Goal: Find specific page/section: Find specific page/section

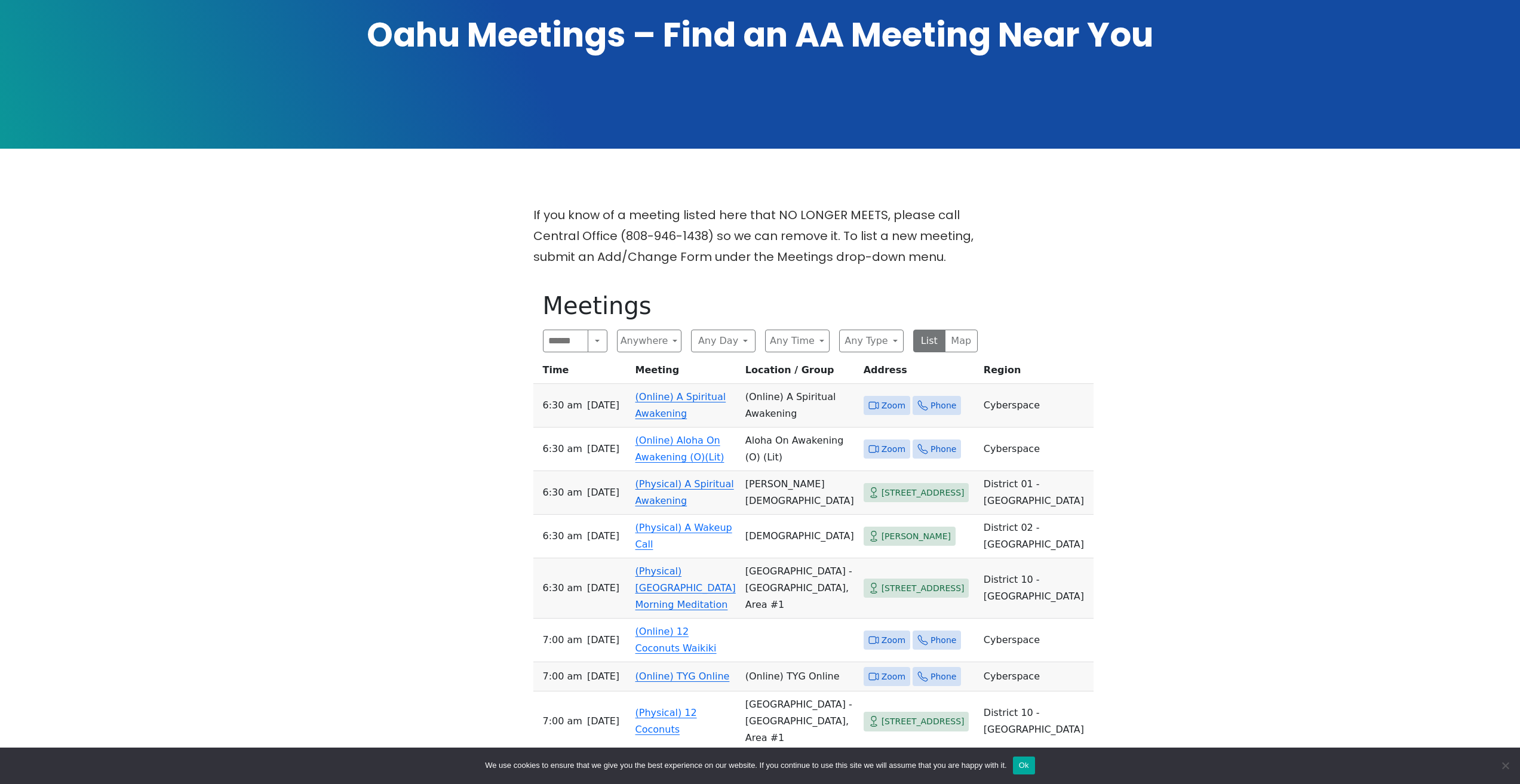
scroll to position [239, 0]
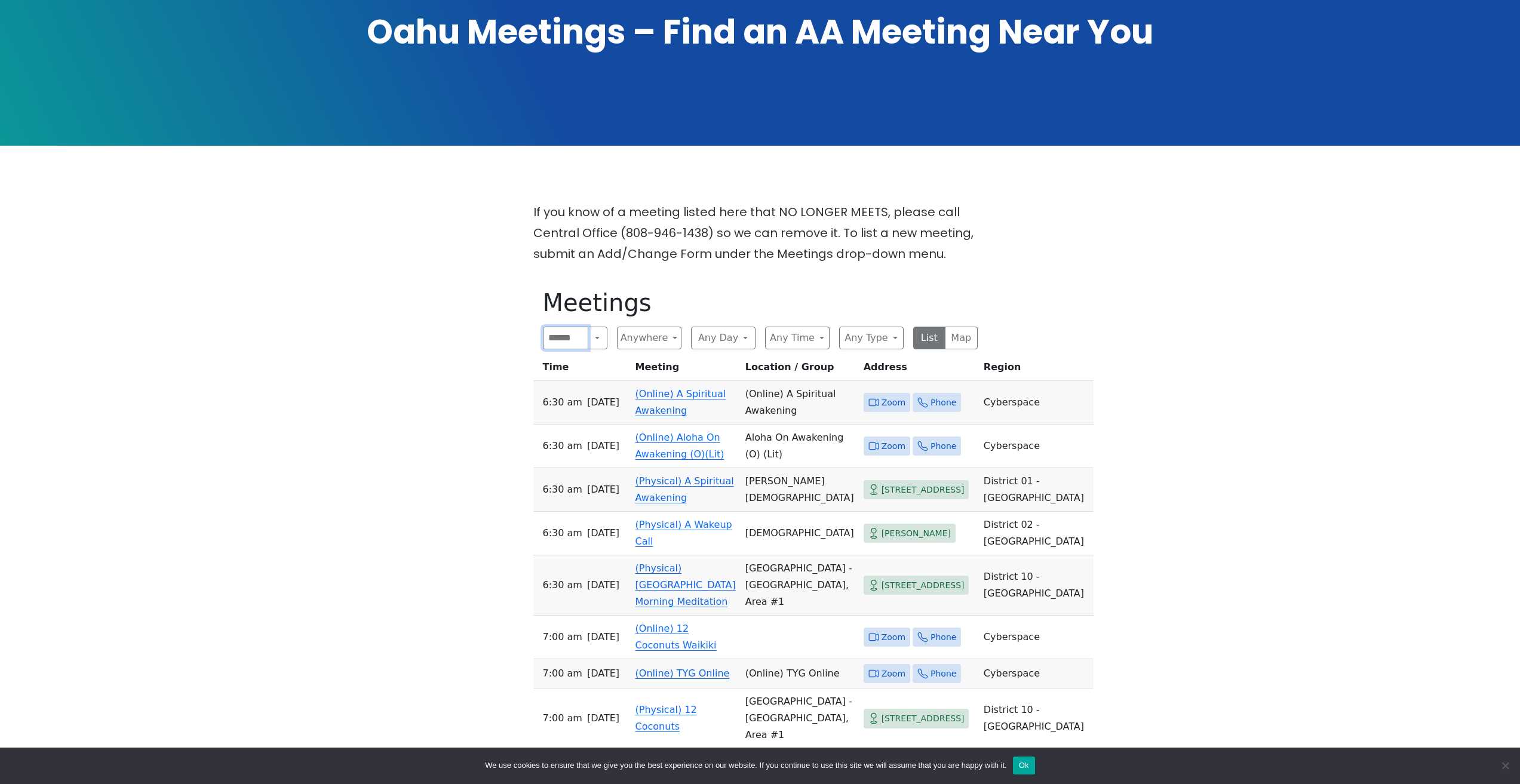
click at [580, 327] on input "Search" at bounding box center [565, 338] width 46 height 23
click at [594, 327] on button "Search" at bounding box center [597, 338] width 19 height 23
click at [659, 327] on button "Anywhere" at bounding box center [649, 338] width 65 height 23
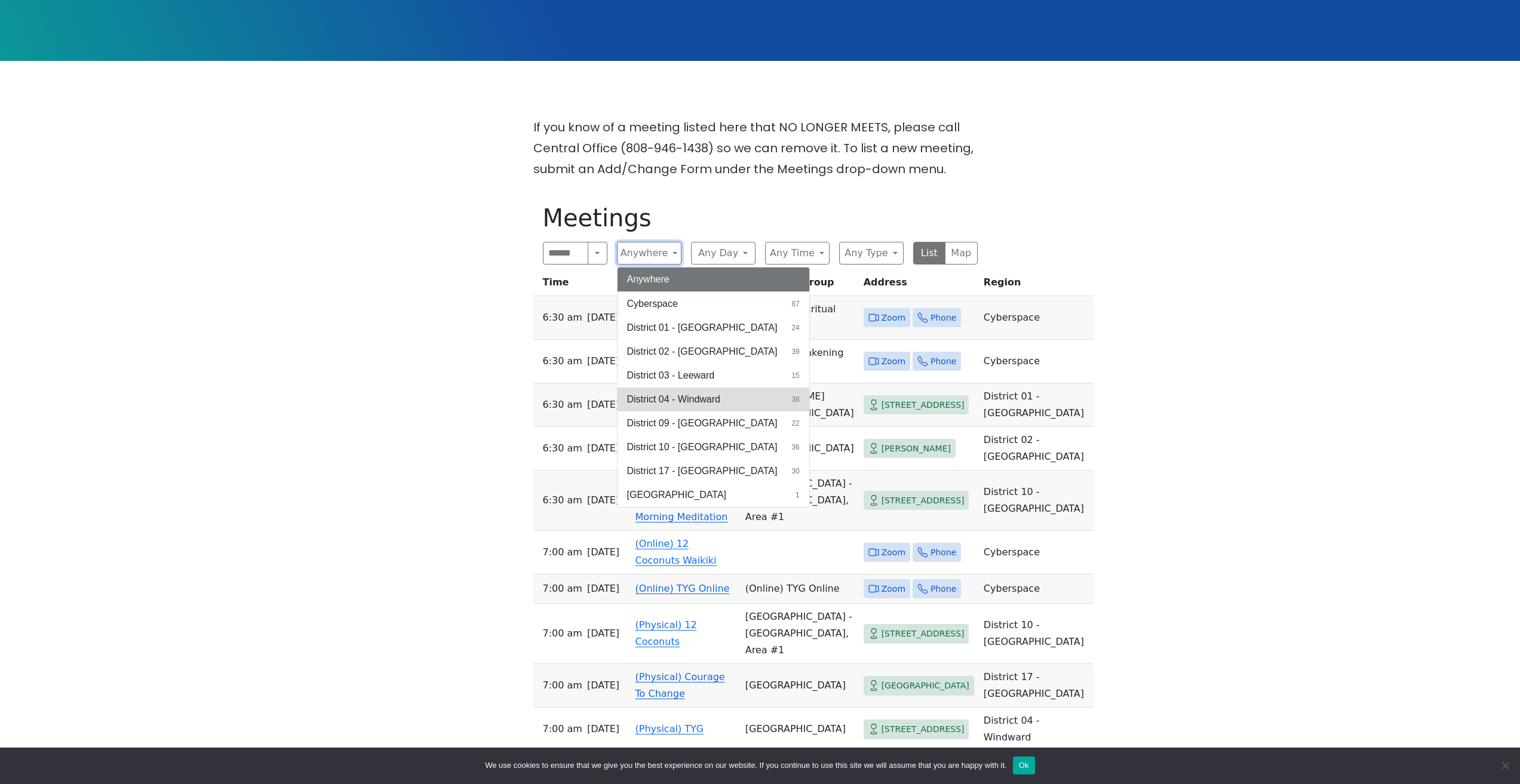
scroll to position [359, 0]
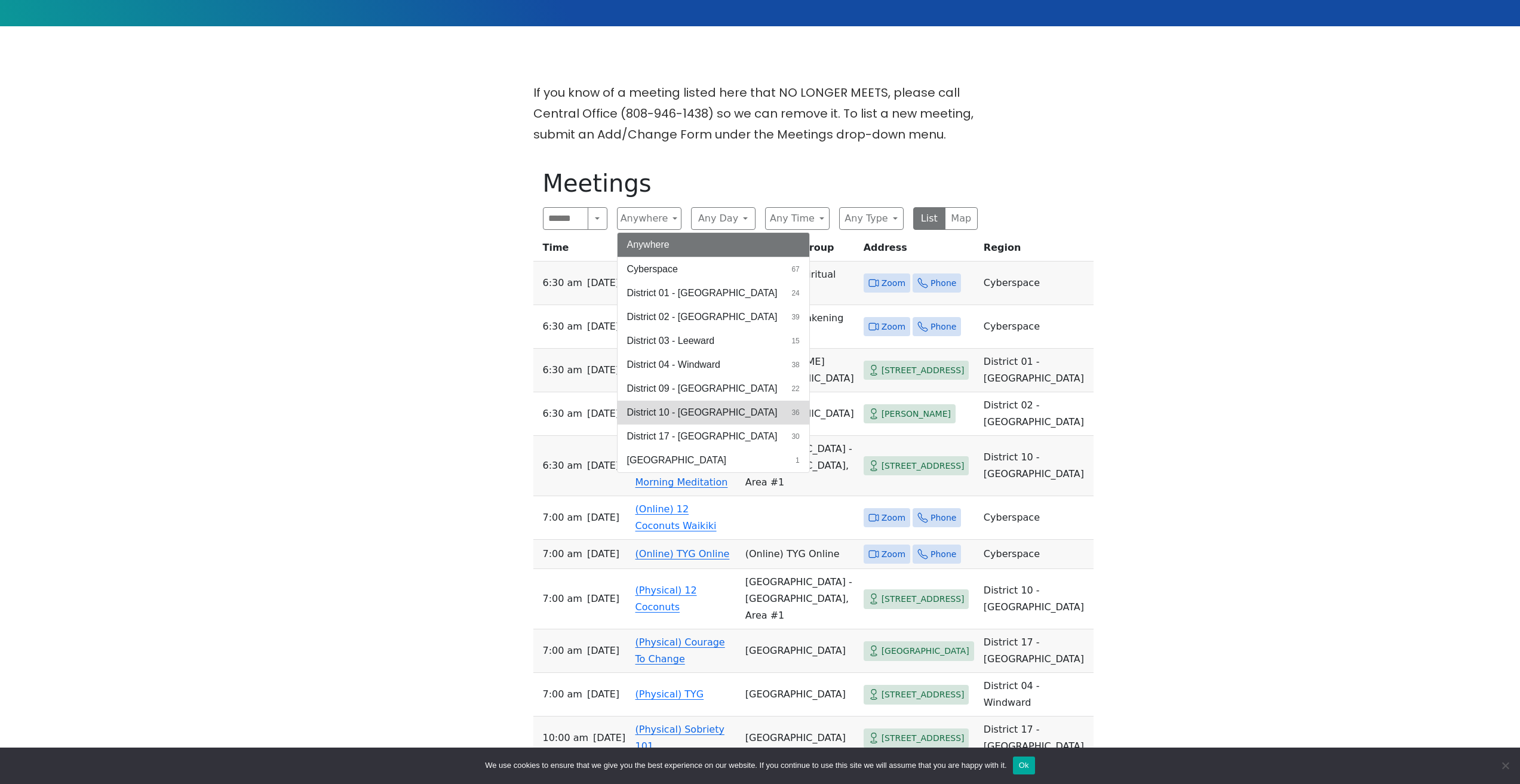
click at [702, 406] on span "District 10 - [GEOGRAPHIC_DATA]" at bounding box center [702, 413] width 150 height 14
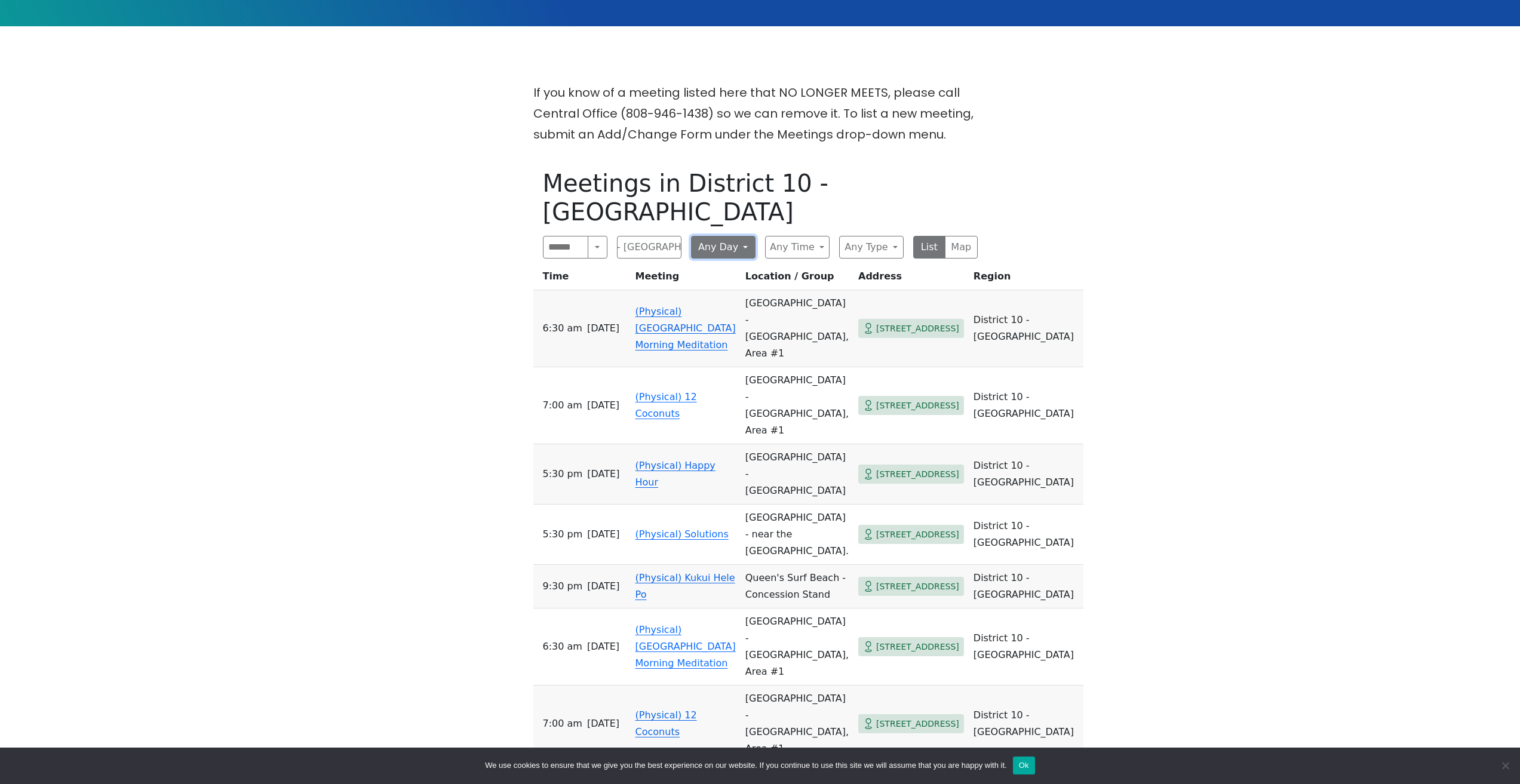
click at [740, 236] on button "Any Day" at bounding box center [723, 247] width 65 height 23
click at [819, 236] on button "Any Time" at bounding box center [798, 247] width 65 height 23
click at [877, 236] on button "Any Type" at bounding box center [871, 247] width 65 height 23
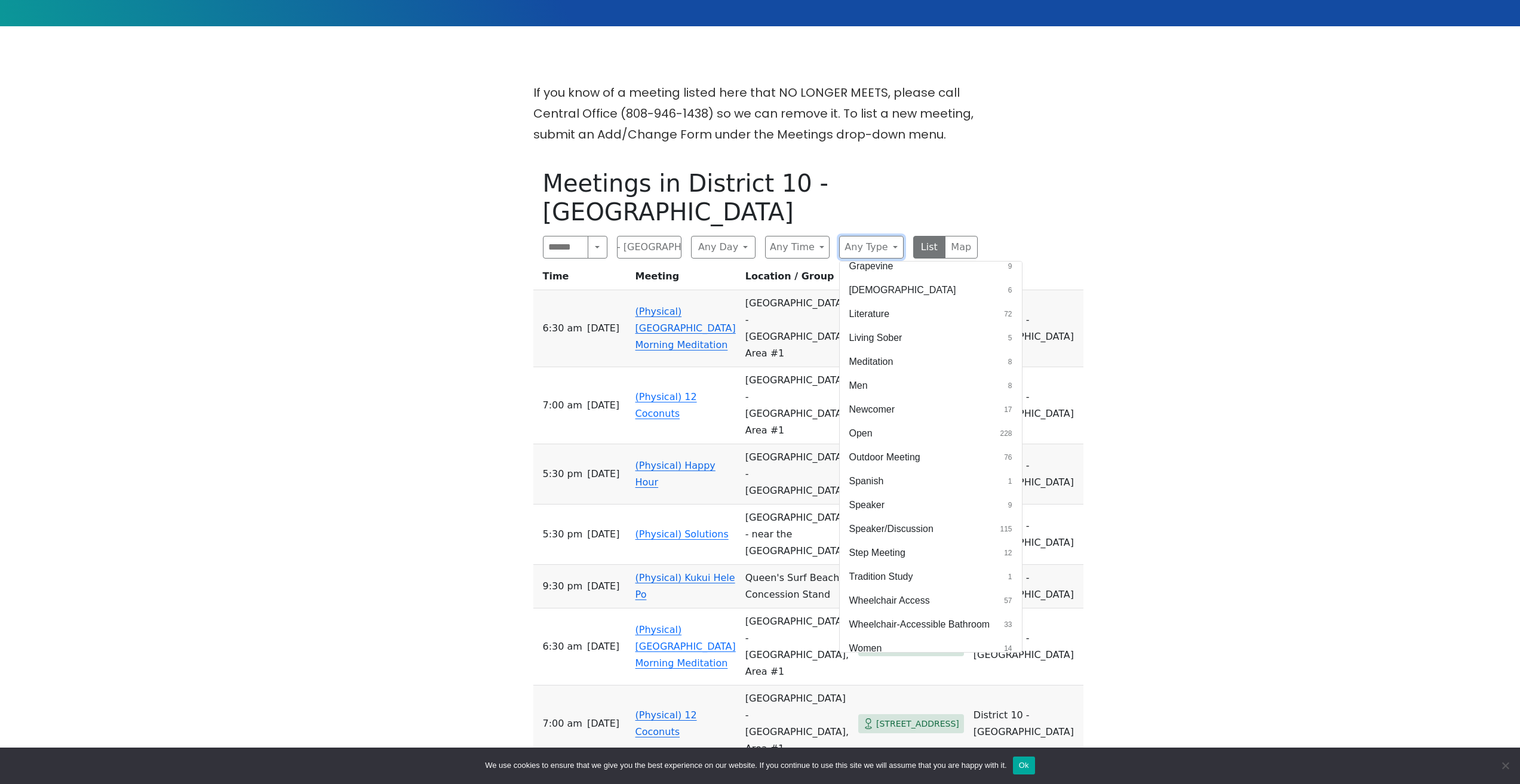
scroll to position [350, 0]
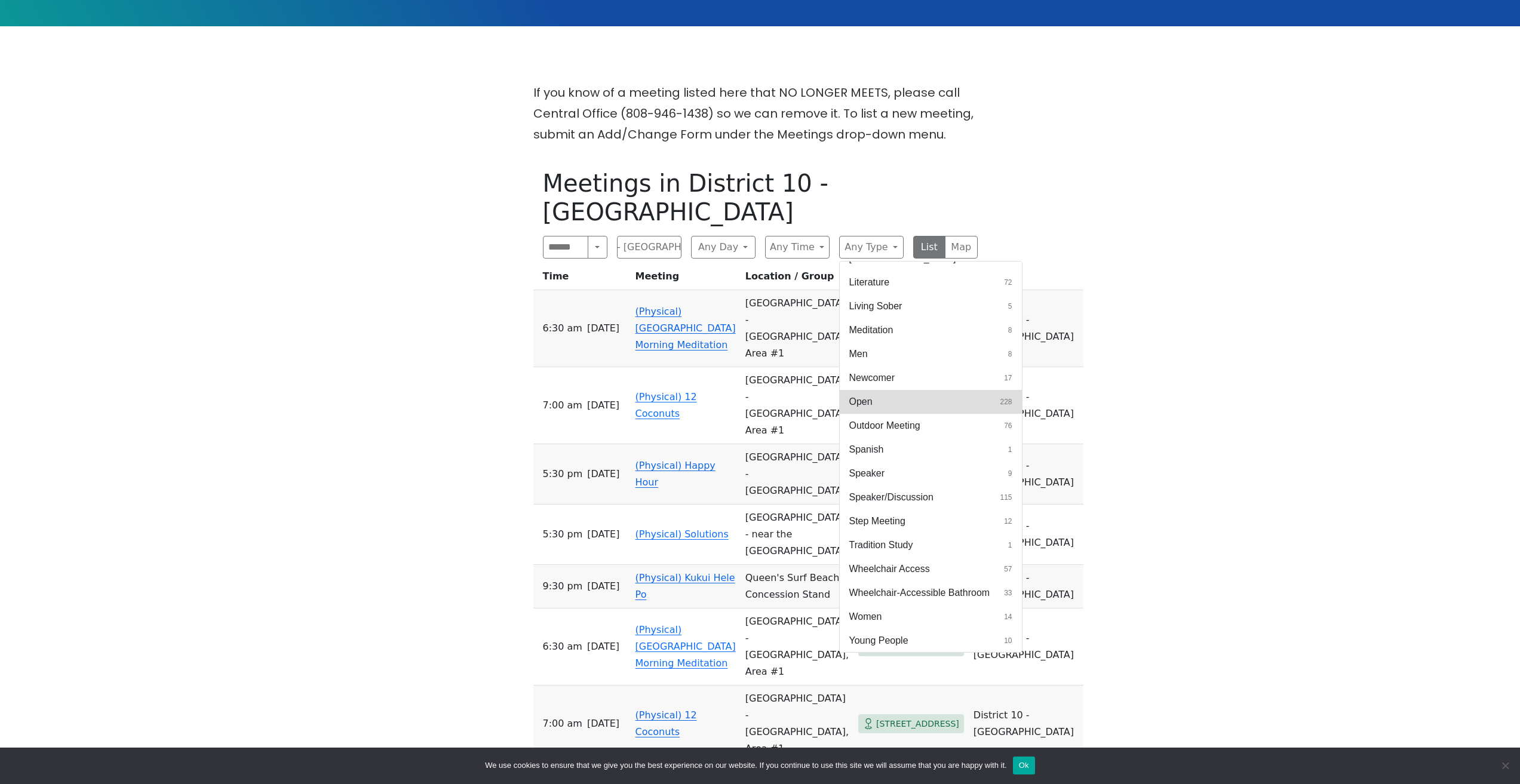
click at [939, 390] on button "Open 228" at bounding box center [931, 402] width 182 height 24
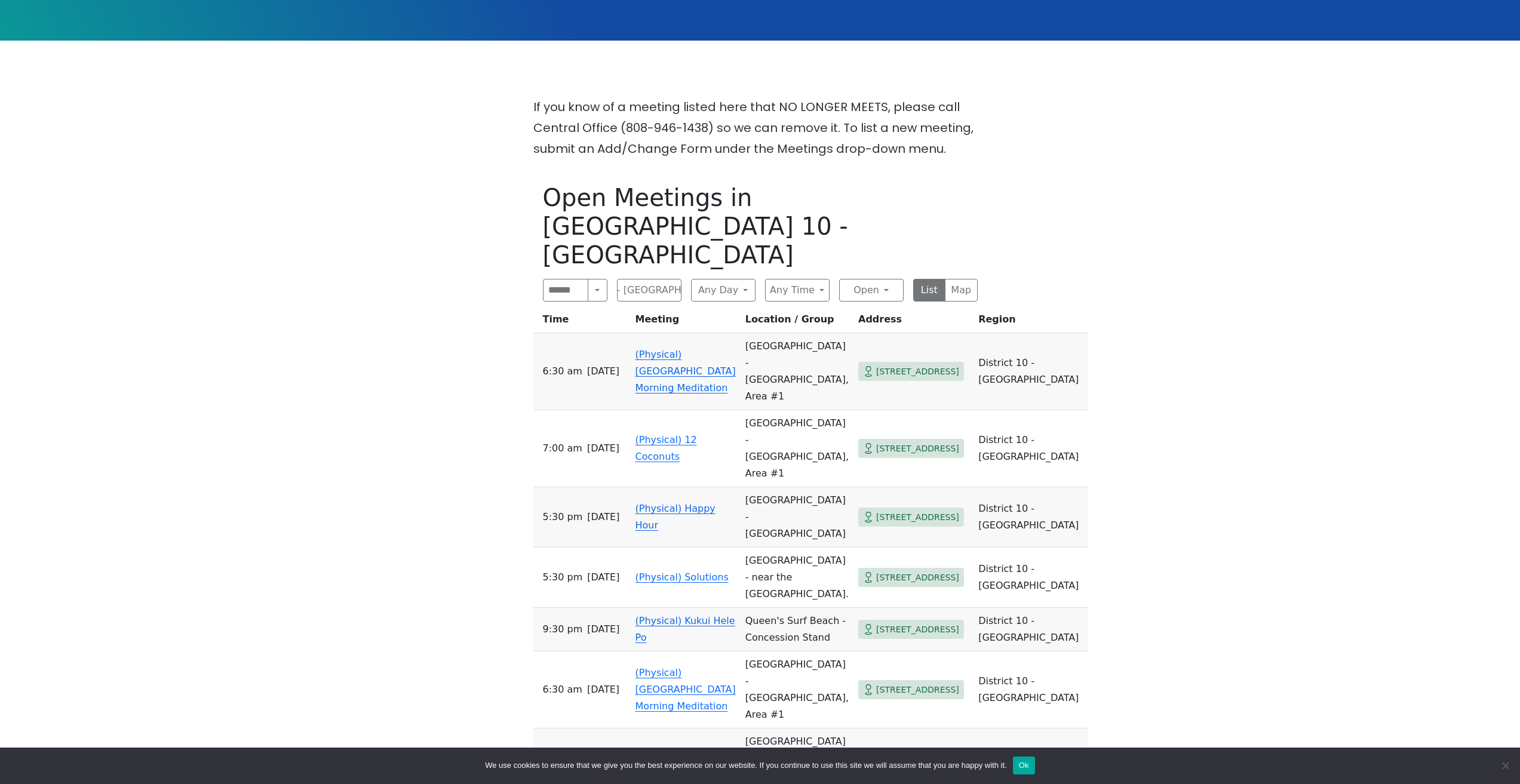
scroll to position [239, 0]
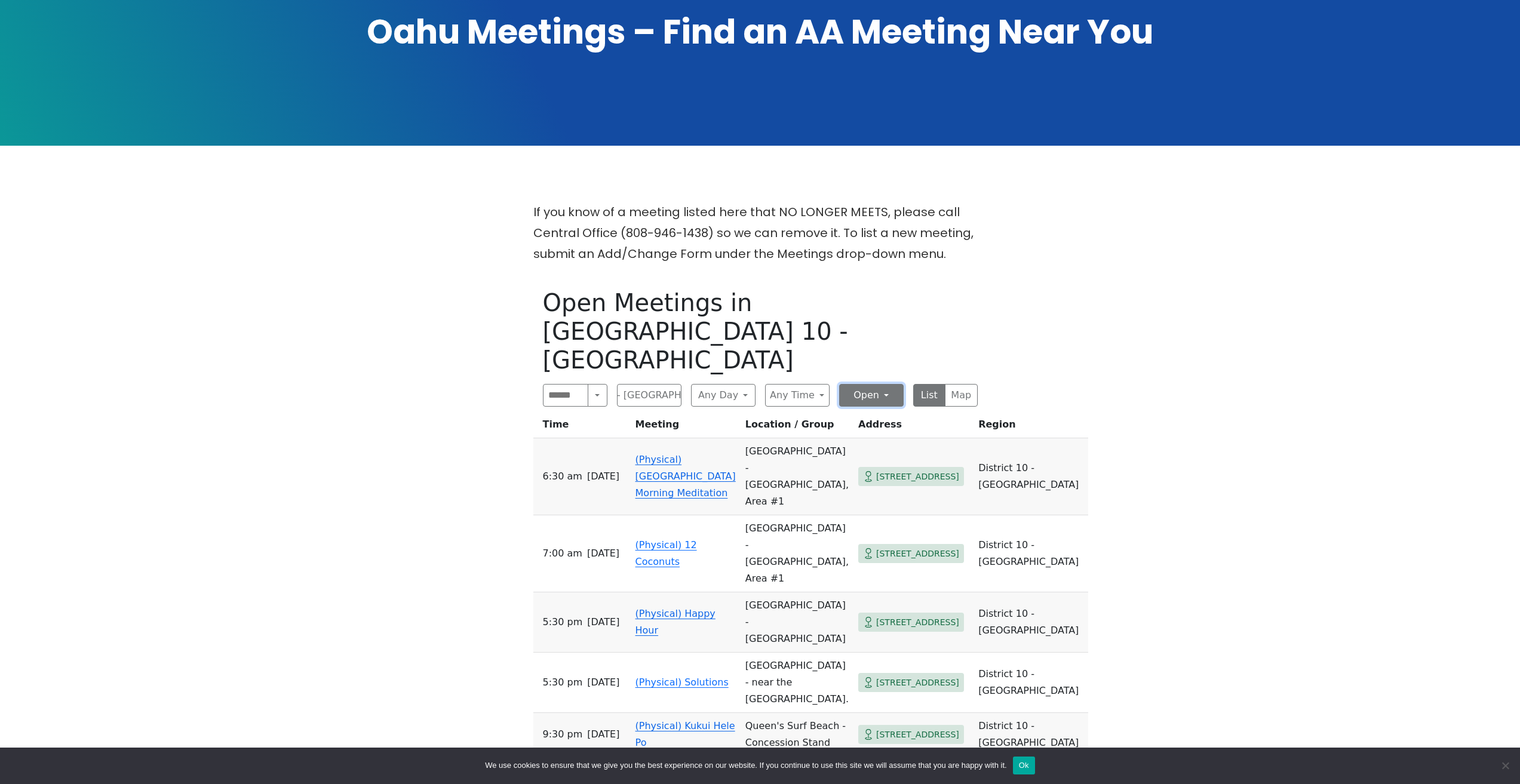
click at [885, 384] on button "Open" at bounding box center [871, 395] width 65 height 23
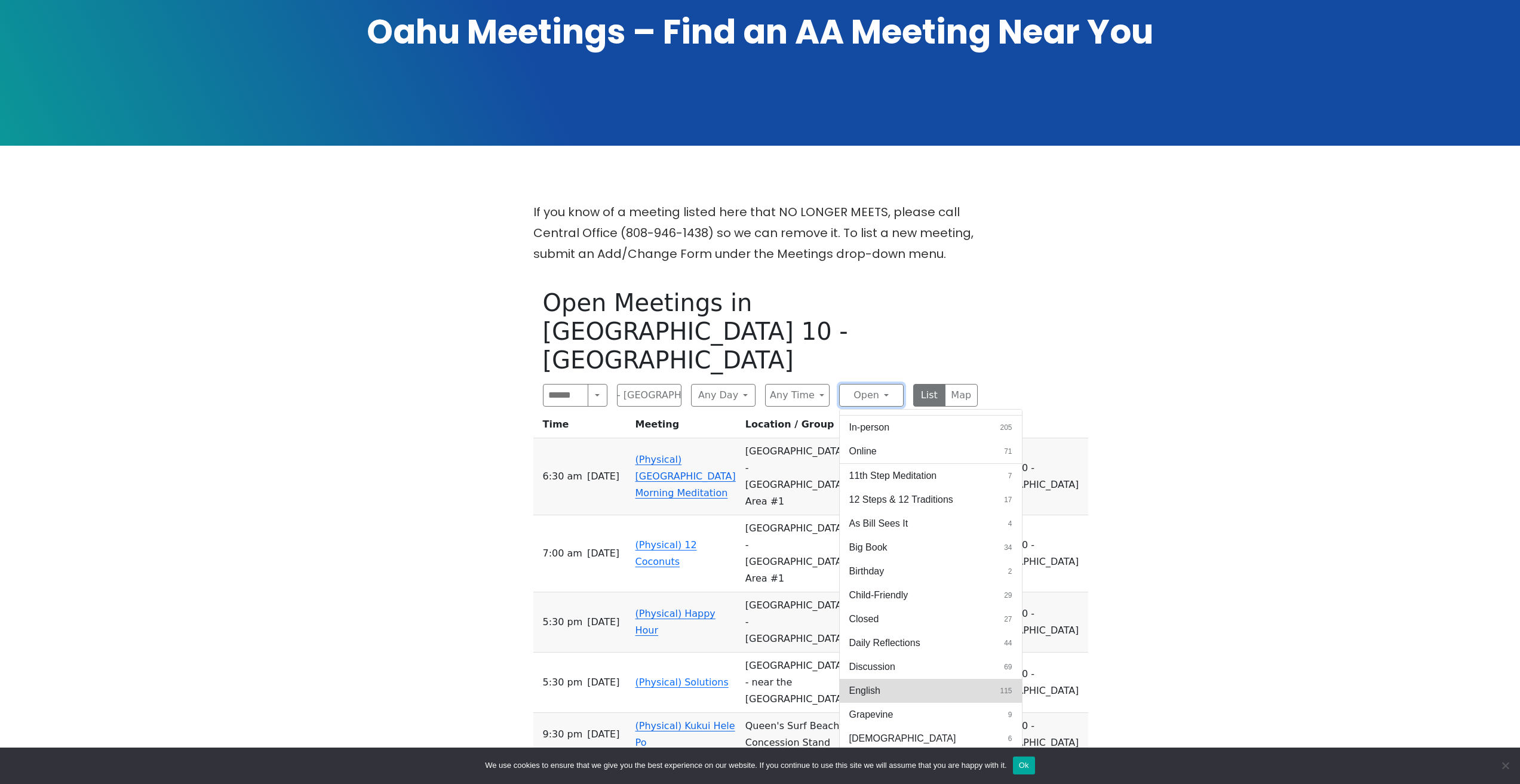
scroll to position [0, 0]
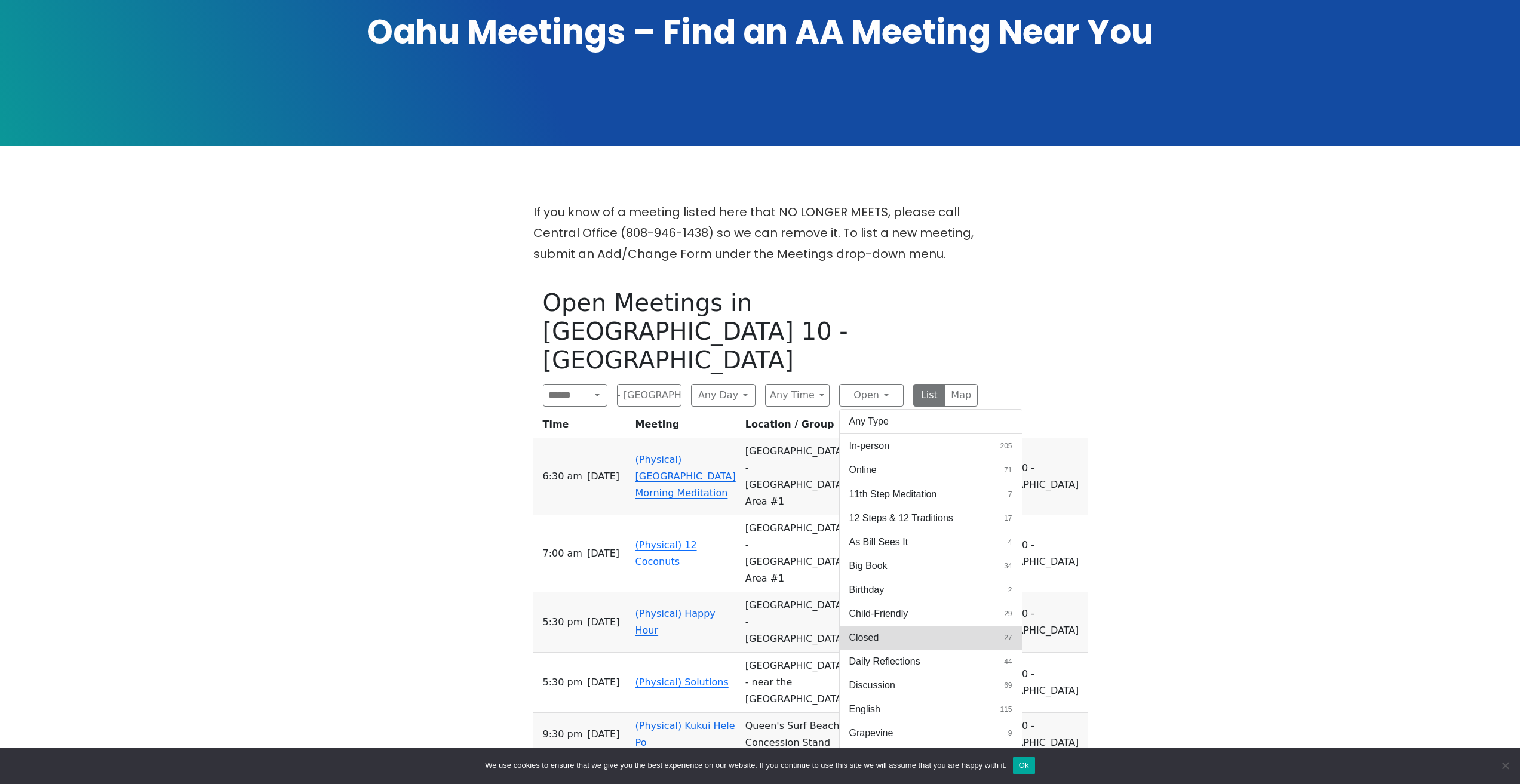
click at [911, 626] on button "Closed 27" at bounding box center [931, 638] width 182 height 24
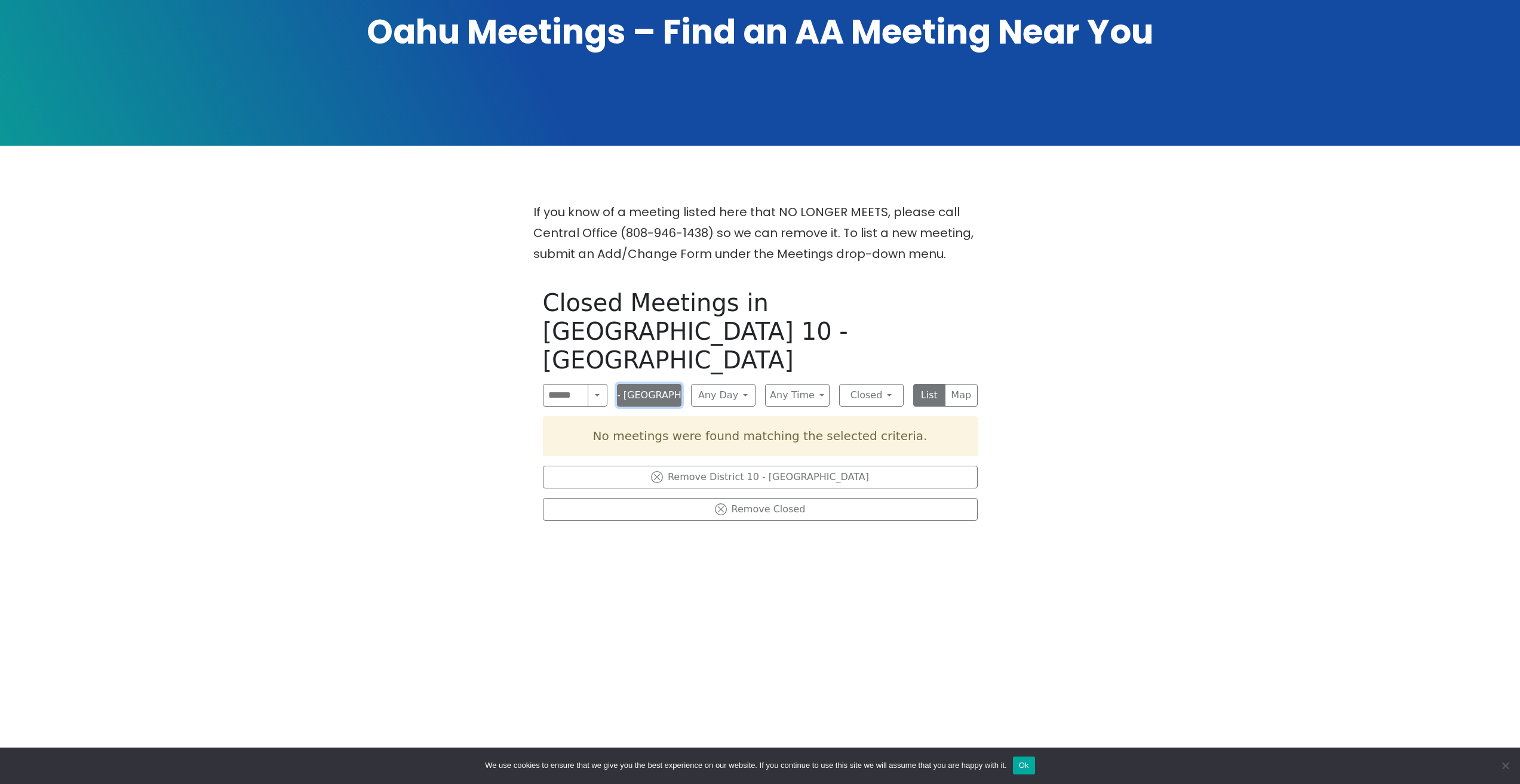
click at [671, 384] on button "District 10 - [GEOGRAPHIC_DATA]" at bounding box center [649, 395] width 65 height 23
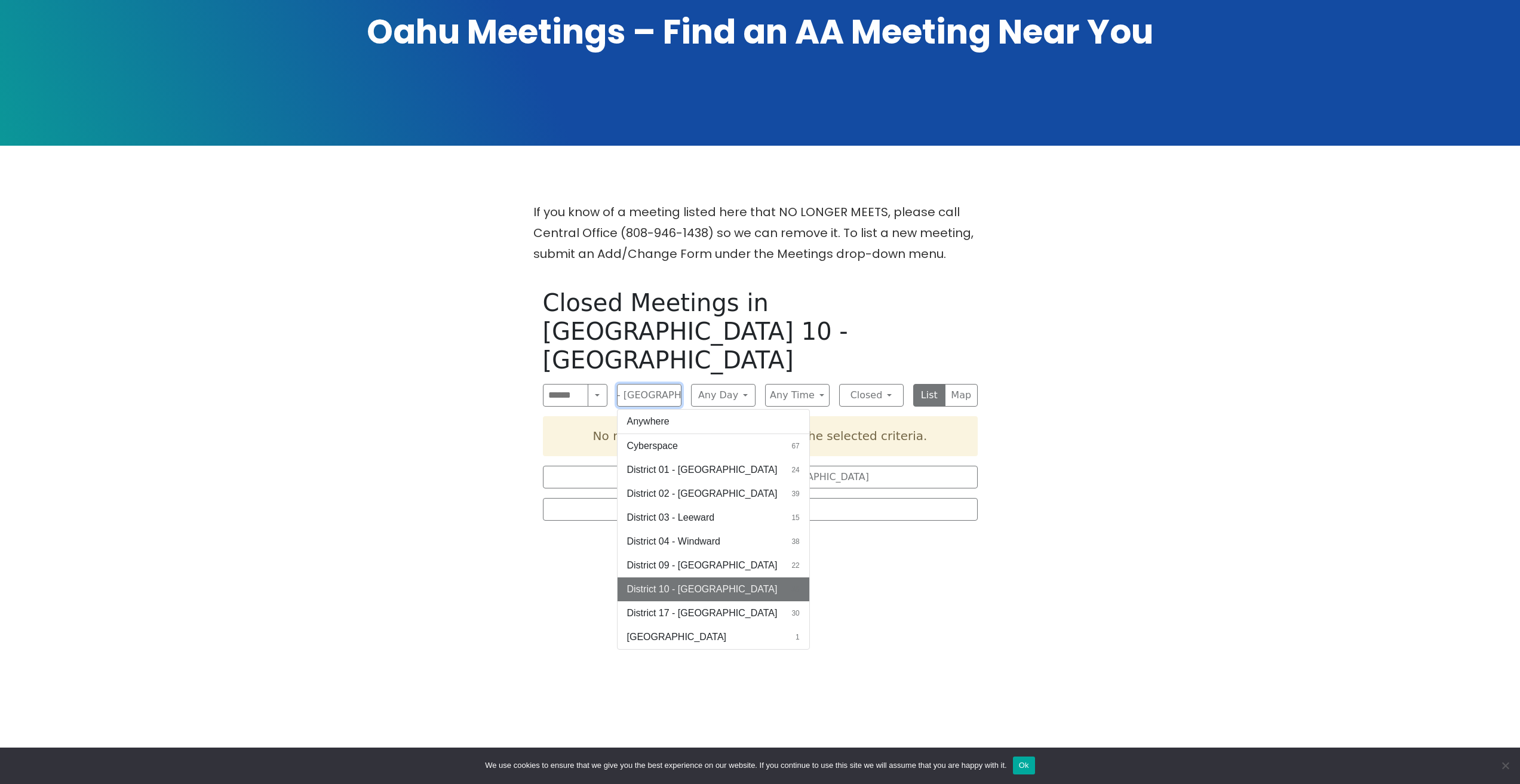
scroll to position [298, 0]
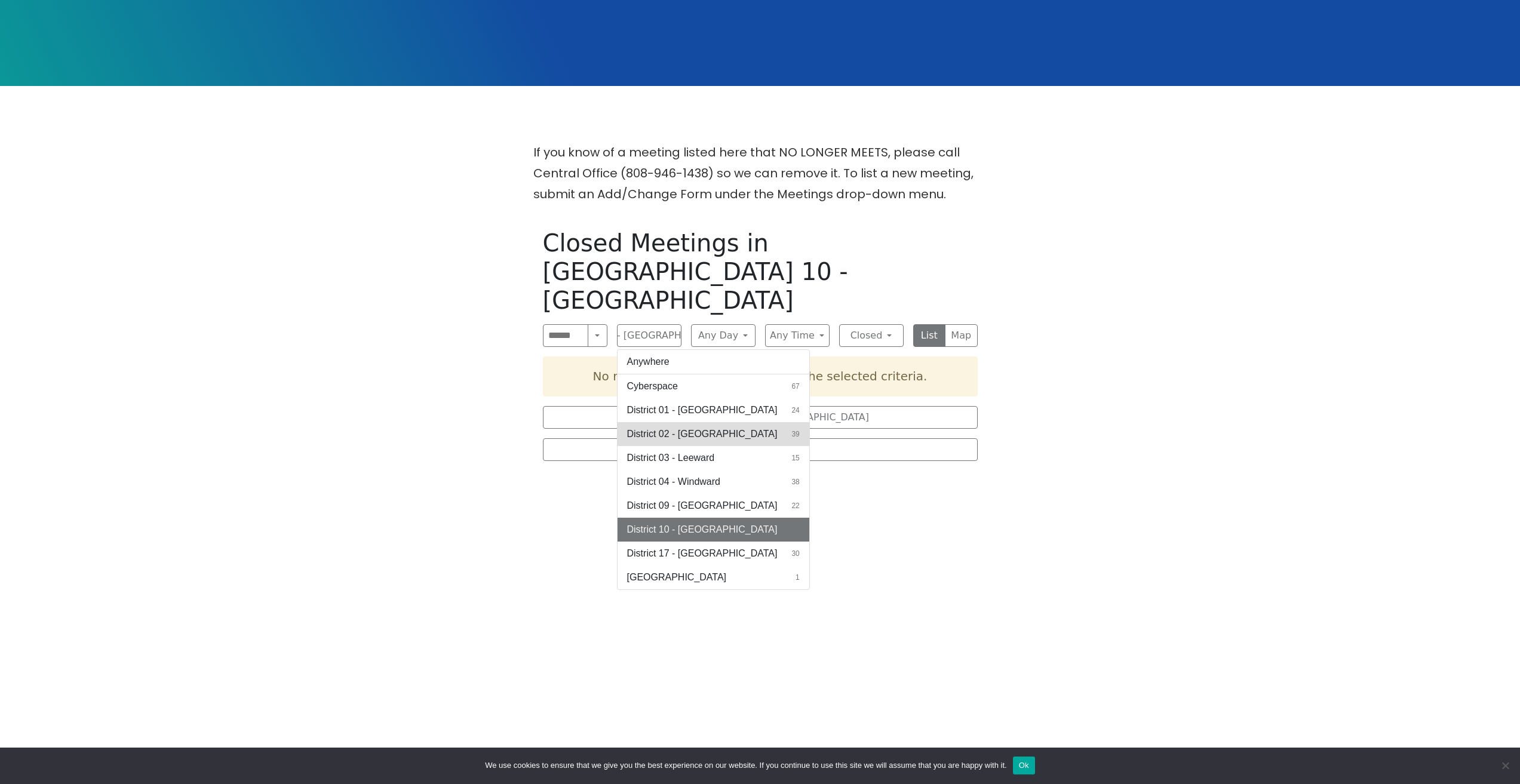
click at [701, 427] on span "District 02 - [GEOGRAPHIC_DATA]" at bounding box center [702, 434] width 150 height 14
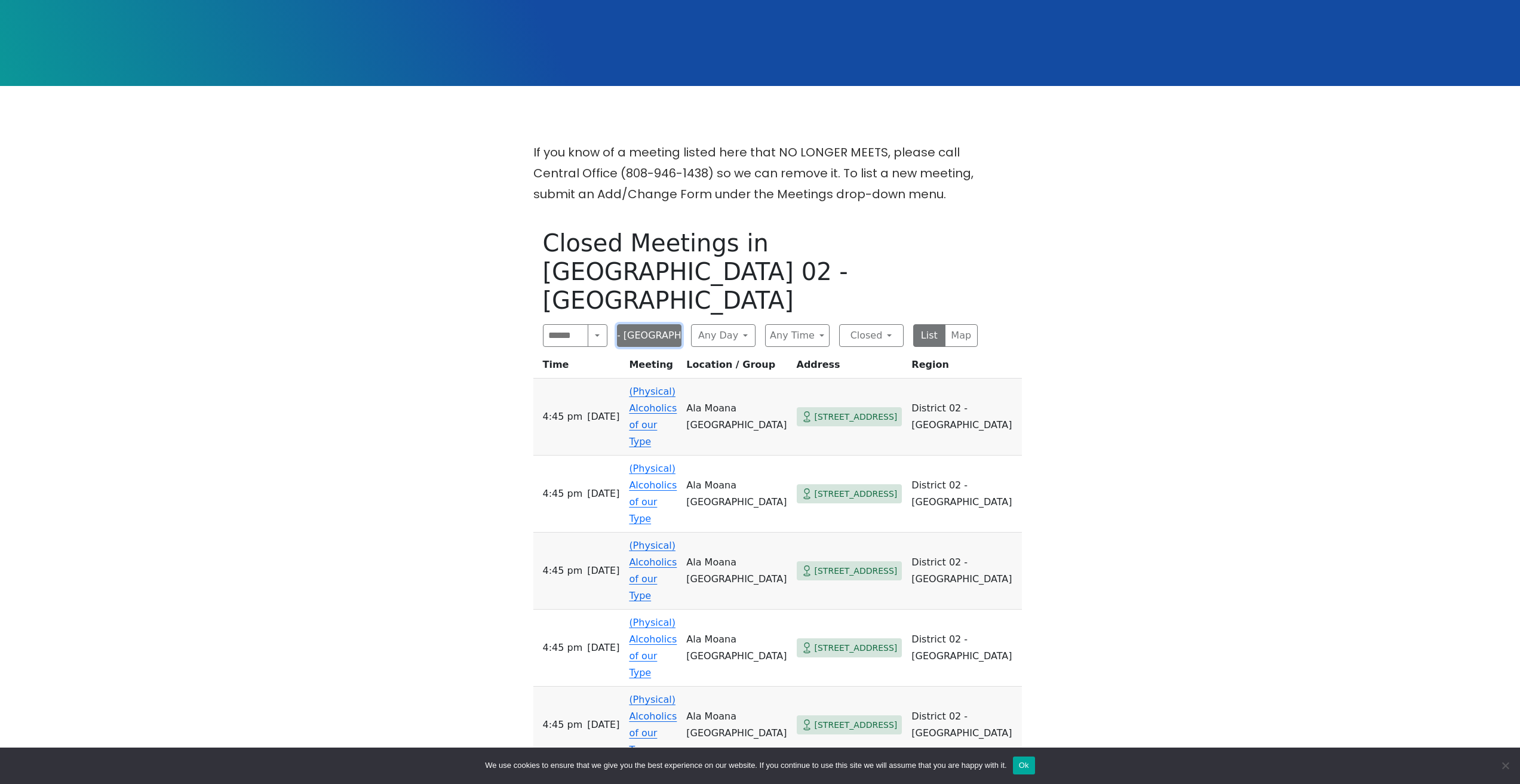
click at [652, 324] on button "District 02 - [GEOGRAPHIC_DATA]" at bounding box center [649, 335] width 65 height 23
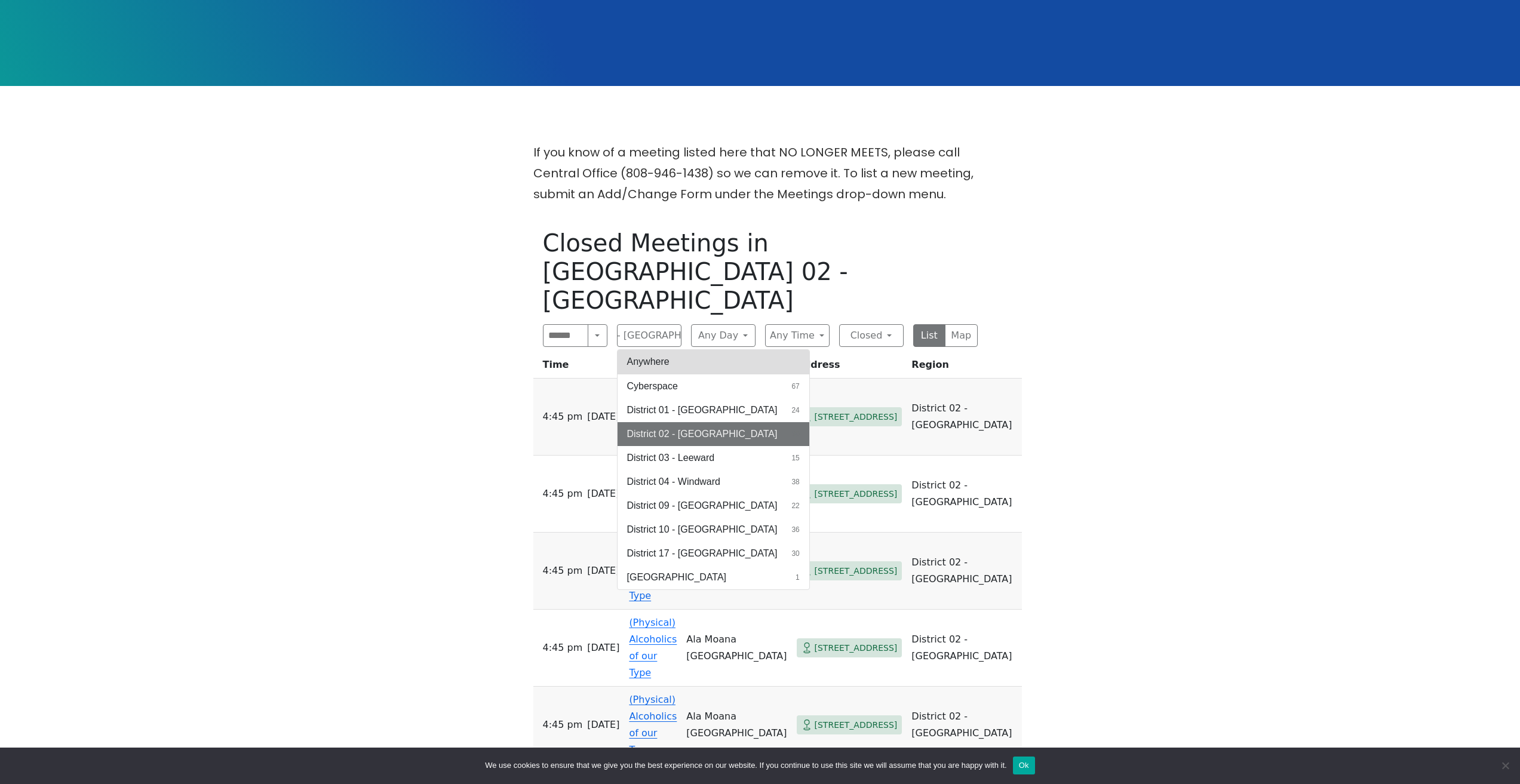
click at [666, 350] on button "Anywhere" at bounding box center [713, 362] width 192 height 24
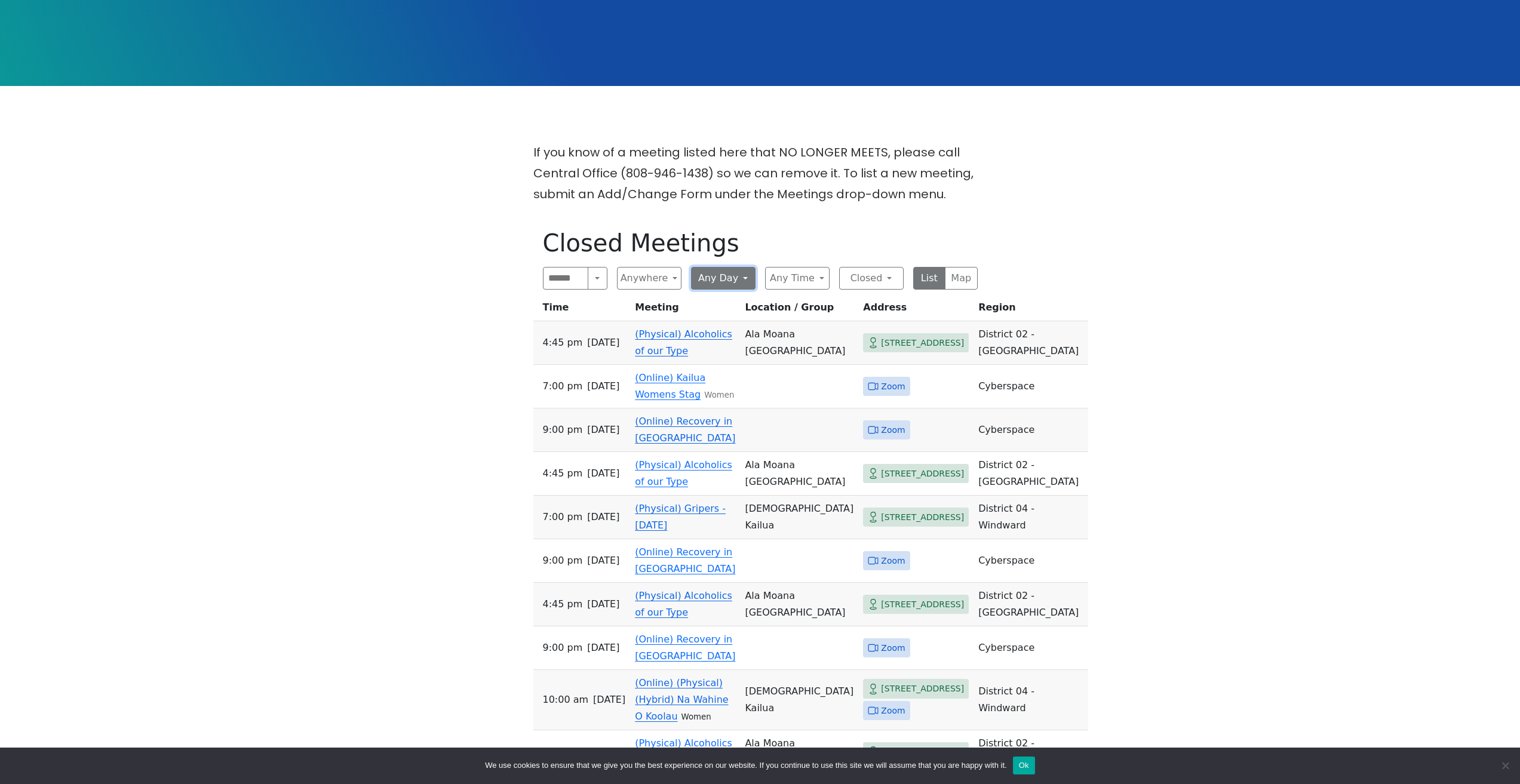
click at [709, 267] on button "Any Day" at bounding box center [723, 278] width 65 height 23
click at [787, 267] on button "Any Time" at bounding box center [798, 278] width 65 height 23
click at [794, 322] on span "Morning" at bounding box center [792, 328] width 35 height 14
